Goal: Task Accomplishment & Management: Use online tool/utility

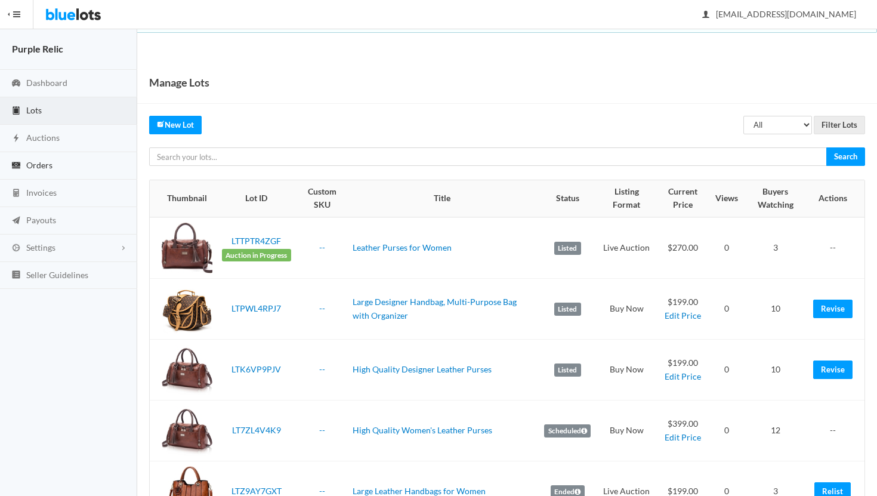
click at [48, 167] on span "Orders" at bounding box center [39, 165] width 26 height 10
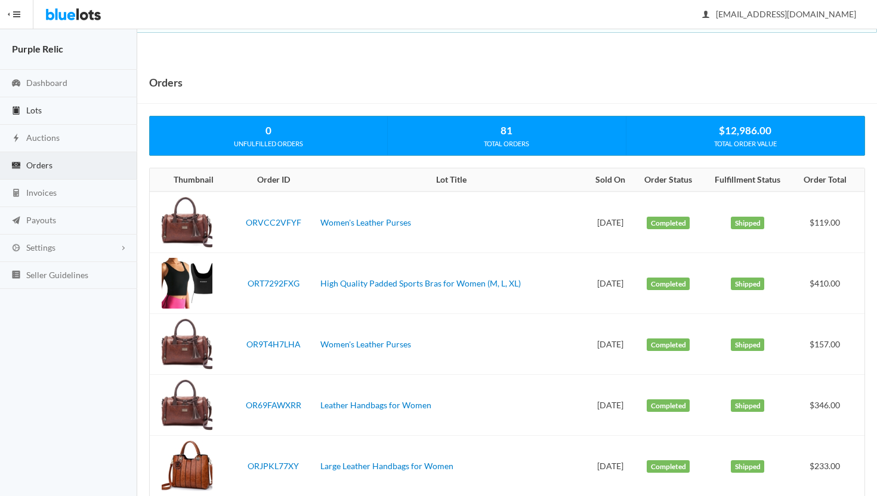
click at [46, 110] on link "Lots" at bounding box center [68, 110] width 137 height 27
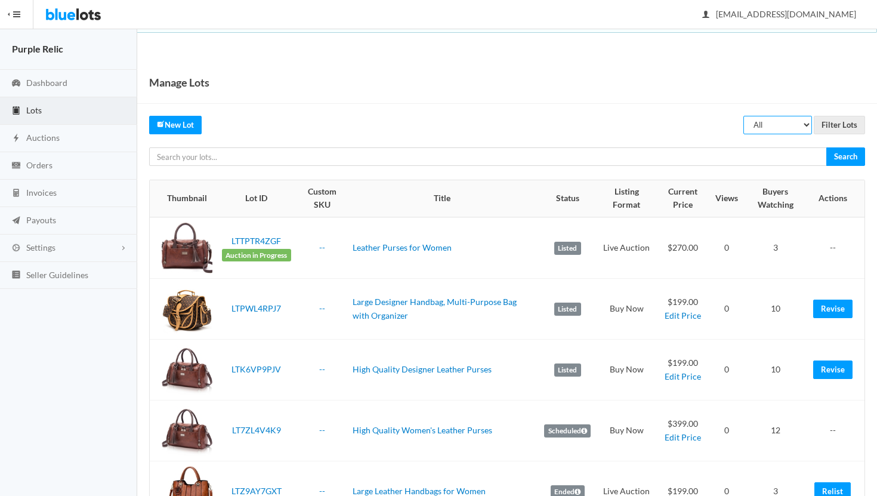
click at [789, 127] on select "All Draft Unreviewed Rejected Scheduled Listed Sold Ended" at bounding box center [778, 125] width 69 height 19
select select "ended"
click at [744, 116] on select "All Draft Unreviewed Rejected Scheduled Listed Sold Ended" at bounding box center [778, 125] width 69 height 19
click at [836, 124] on input "Filter Lots" at bounding box center [839, 125] width 51 height 19
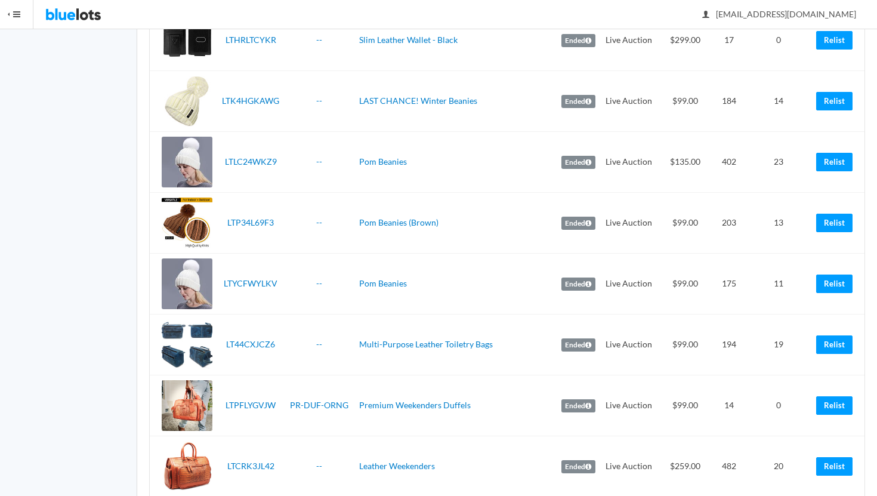
scroll to position [1783, 0]
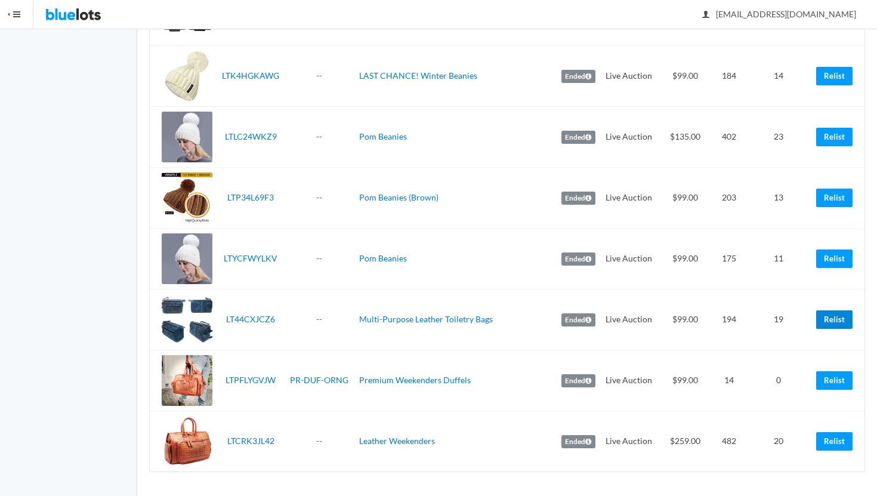
click at [837, 319] on link "Relist" at bounding box center [835, 319] width 36 height 19
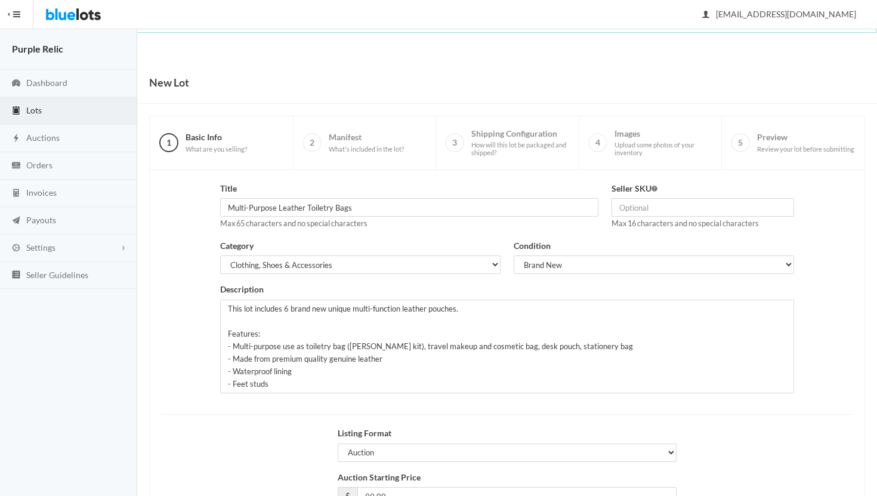
scroll to position [101, 0]
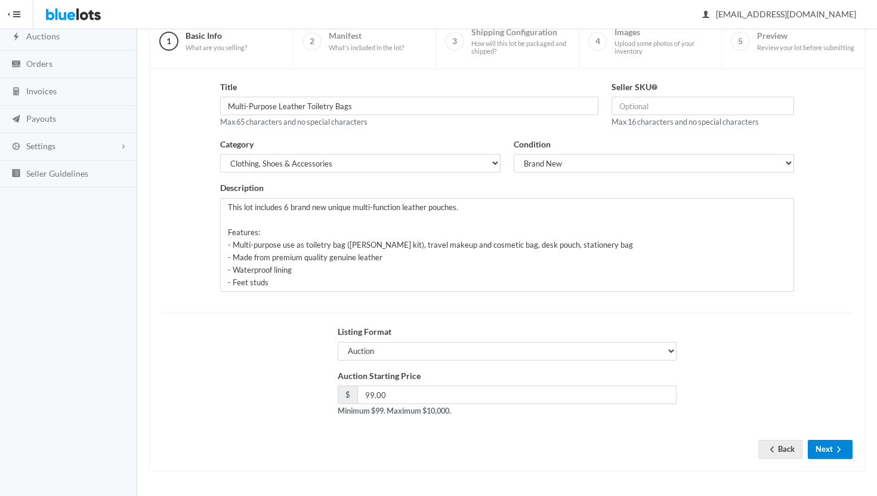
click at [827, 451] on button "Next" at bounding box center [830, 449] width 45 height 19
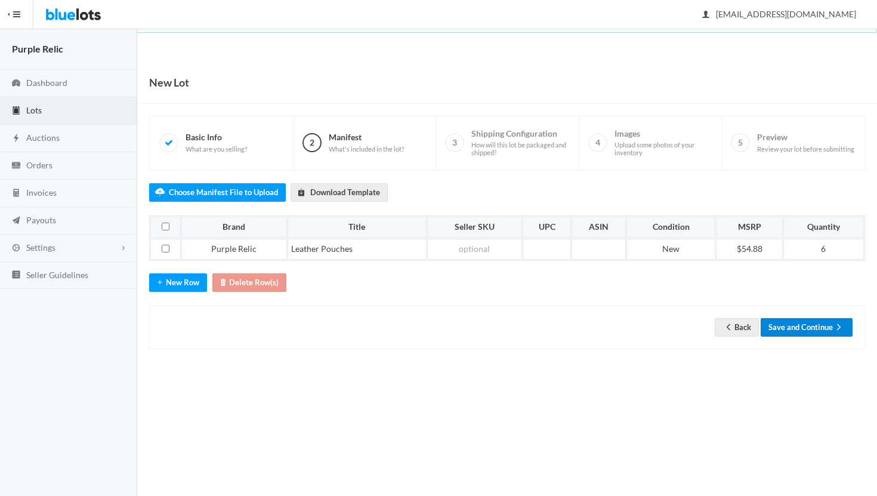
click at [814, 322] on button "Save and Continue" at bounding box center [807, 327] width 92 height 19
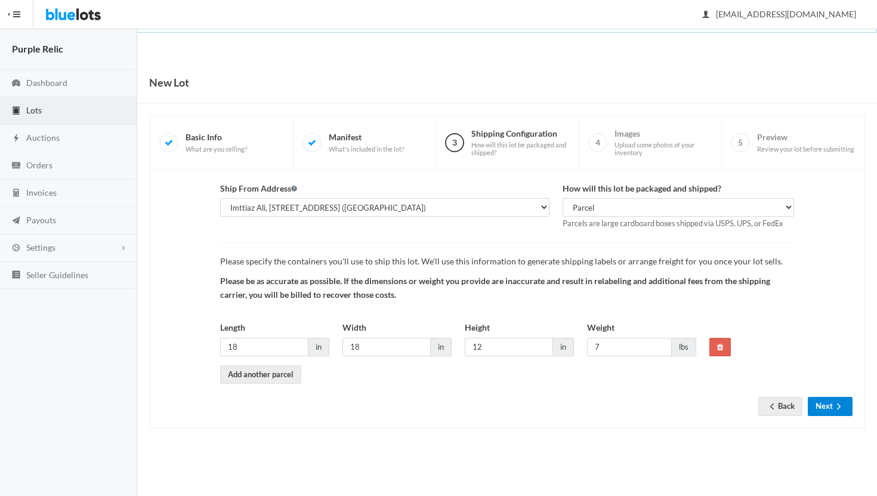
click at [832, 407] on button "Next" at bounding box center [830, 406] width 45 height 19
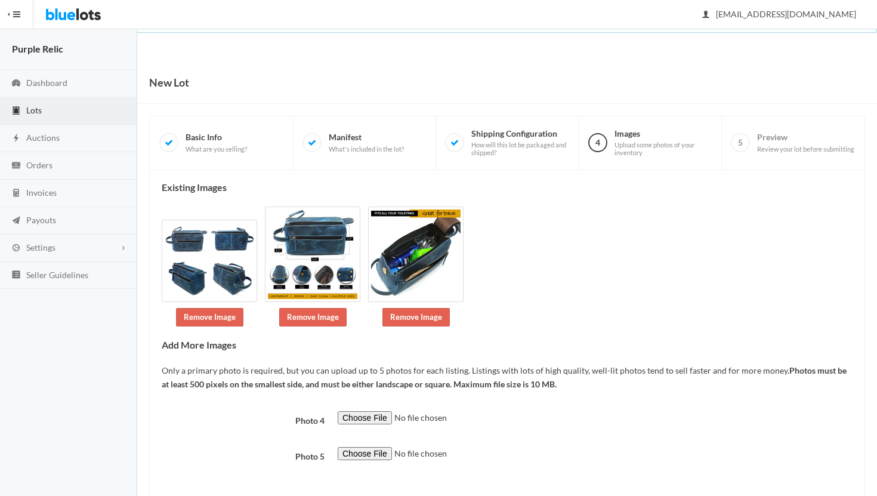
scroll to position [57, 0]
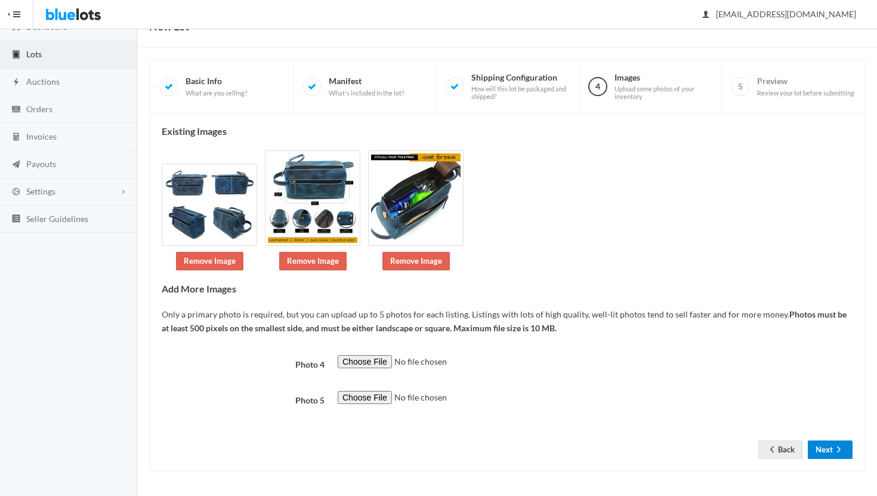
click at [826, 449] on button "Next" at bounding box center [830, 449] width 45 height 19
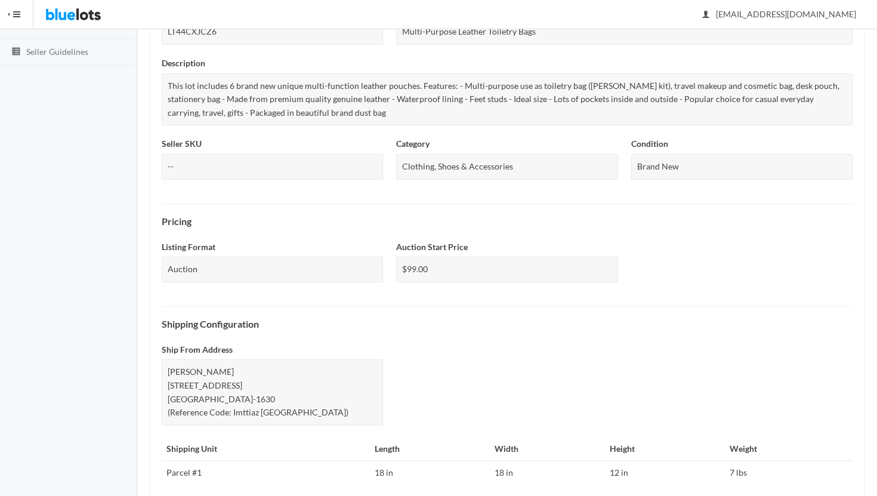
scroll to position [413, 0]
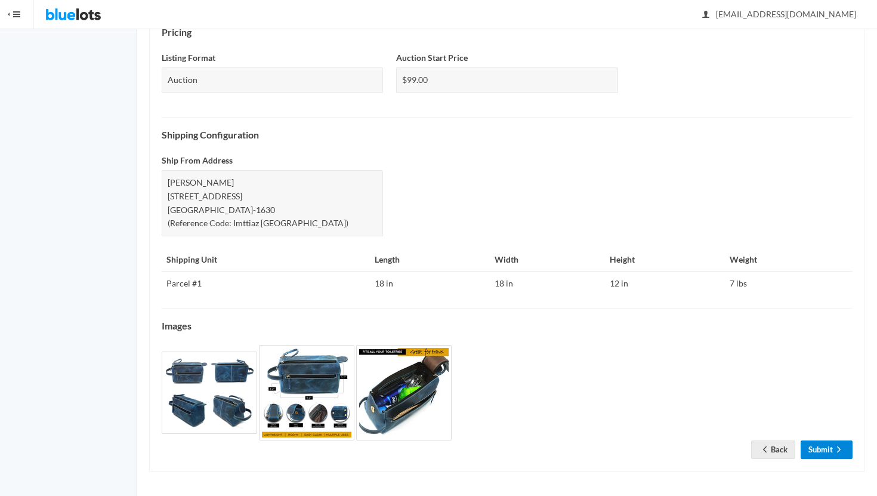
click at [826, 448] on link "Submit" at bounding box center [827, 449] width 52 height 19
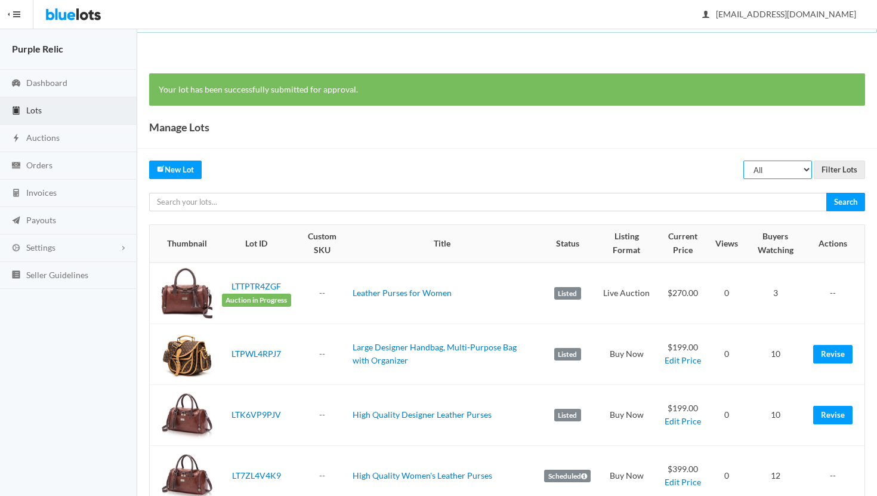
click at [774, 173] on select "All Draft Unreviewed Rejected Scheduled Listed Sold Ended" at bounding box center [778, 170] width 69 height 19
select select "ended"
click at [744, 161] on select "All Draft Unreviewed Rejected Scheduled Listed Sold Ended" at bounding box center [778, 170] width 69 height 19
click at [828, 170] on input "Filter Lots" at bounding box center [839, 170] width 51 height 19
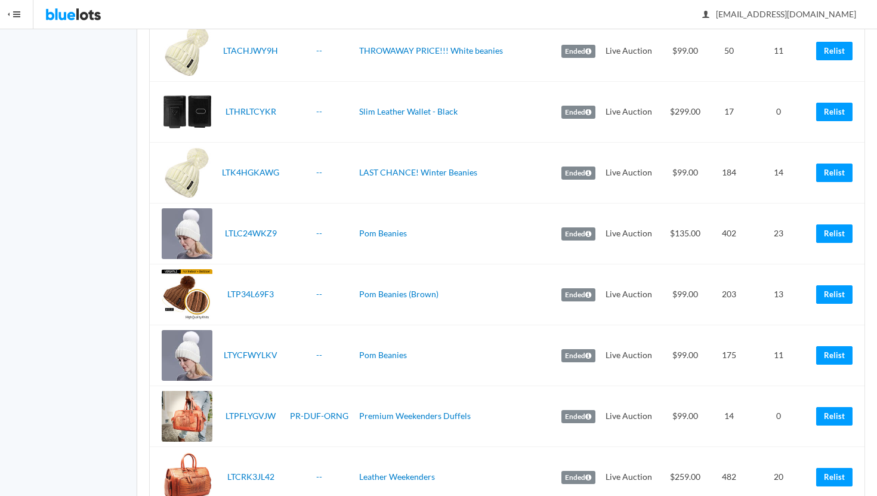
scroll to position [1723, 0]
